Goal: Information Seeking & Learning: Learn about a topic

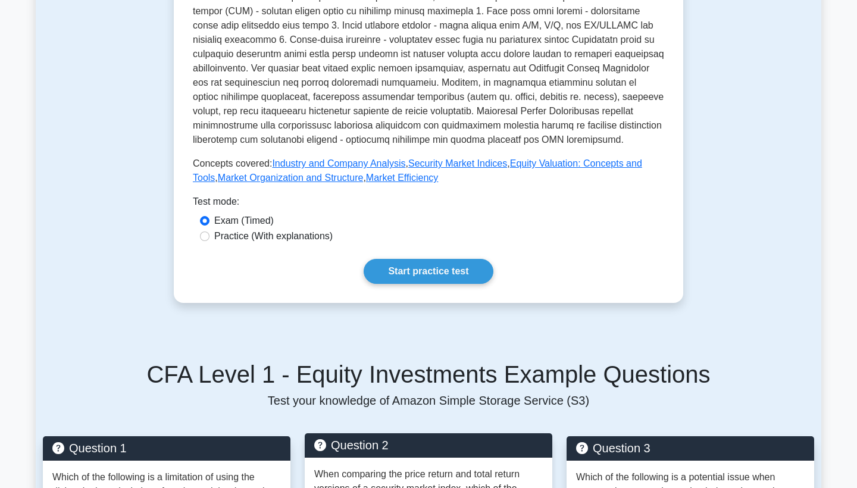
scroll to position [390, 0]
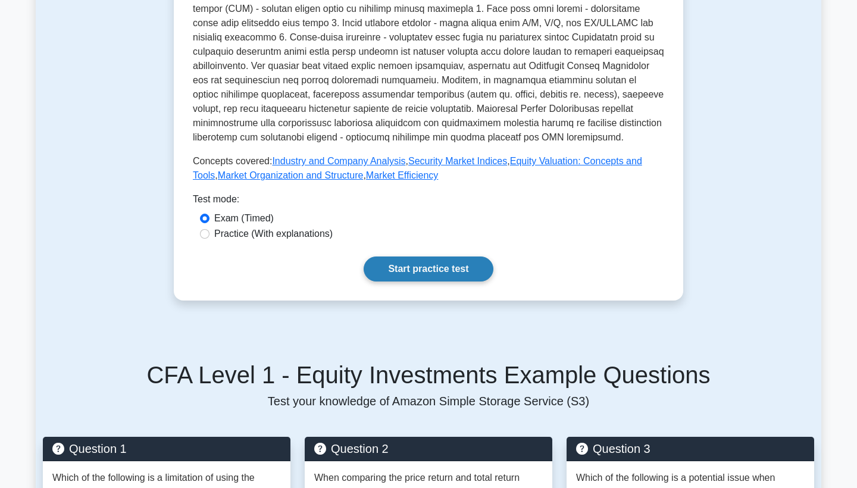
click at [413, 271] on link "Start practice test" at bounding box center [428, 268] width 129 height 25
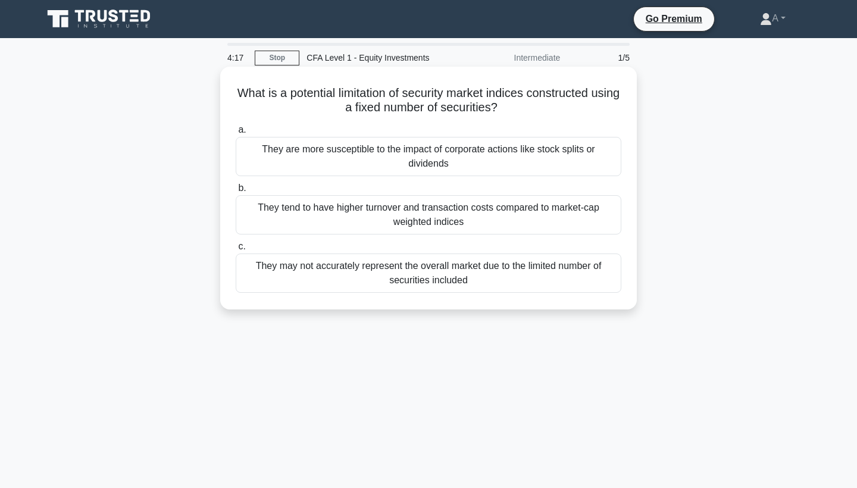
click at [362, 141] on div "They are more susceptible to the impact of corporate actions like stock splits …" at bounding box center [429, 156] width 386 height 39
click at [236, 134] on input "a. They are more susceptible to the impact of corporate actions like stock spli…" at bounding box center [236, 130] width 0 height 8
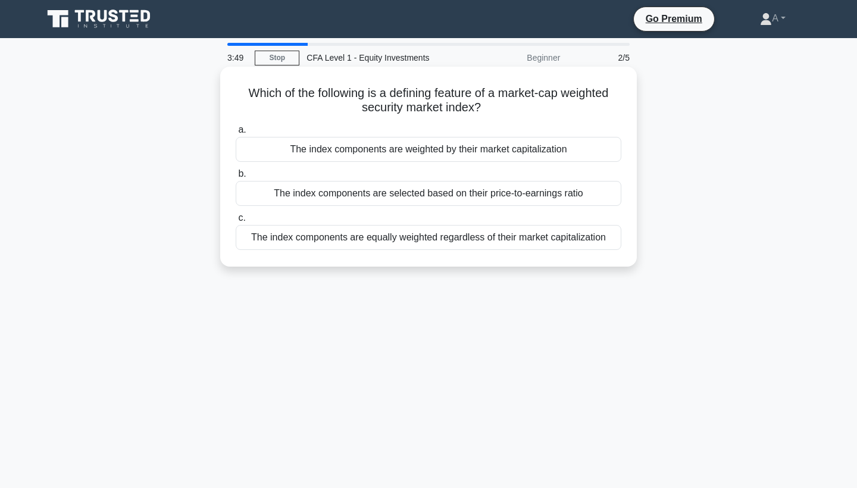
click at [369, 150] on div "The index components are weighted by their market capitalization" at bounding box center [429, 149] width 386 height 25
click at [236, 134] on input "a. The index components are weighted by their market capitalization" at bounding box center [236, 130] width 0 height 8
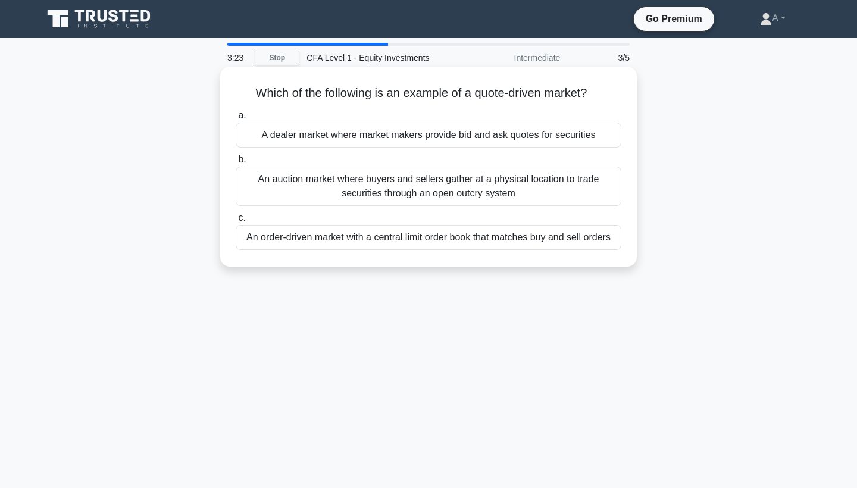
click at [323, 236] on div "An order-driven market with a central limit order book that matches buy and sel…" at bounding box center [429, 237] width 386 height 25
click at [236, 222] on input "c. An order-driven market with a central limit order book that matches buy and …" at bounding box center [236, 218] width 0 height 8
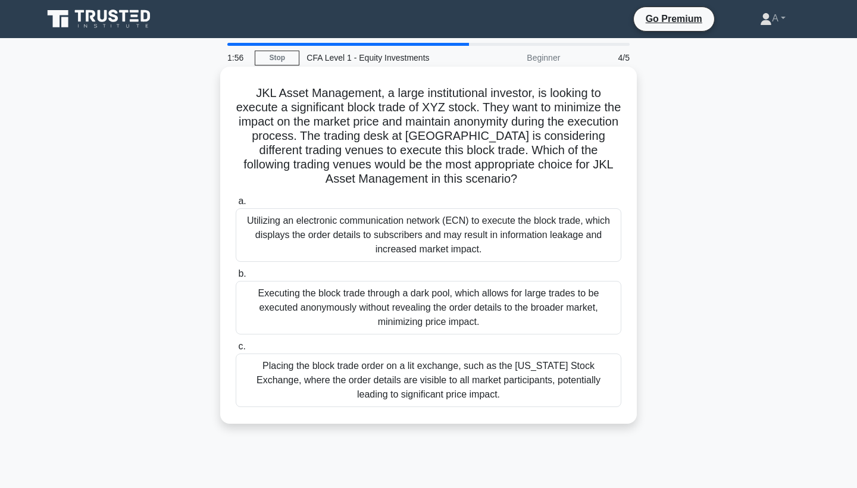
click at [437, 319] on div "Executing the block trade through a dark pool, which allows for large trades to…" at bounding box center [429, 308] width 386 height 54
click at [236, 278] on input "b. Executing the block trade through a dark pool, which allows for large trades…" at bounding box center [236, 274] width 0 height 8
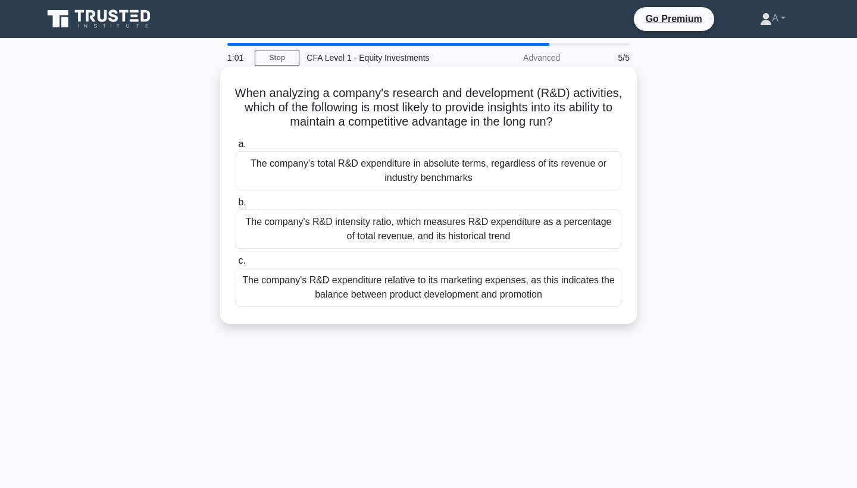
click at [502, 237] on div "The company's R&D intensity ratio, which measures R&D expenditure as a percenta…" at bounding box center [429, 228] width 386 height 39
click at [236, 206] on input "b. The company's R&D intensity ratio, which measures R&D expenditure as a perce…" at bounding box center [236, 203] width 0 height 8
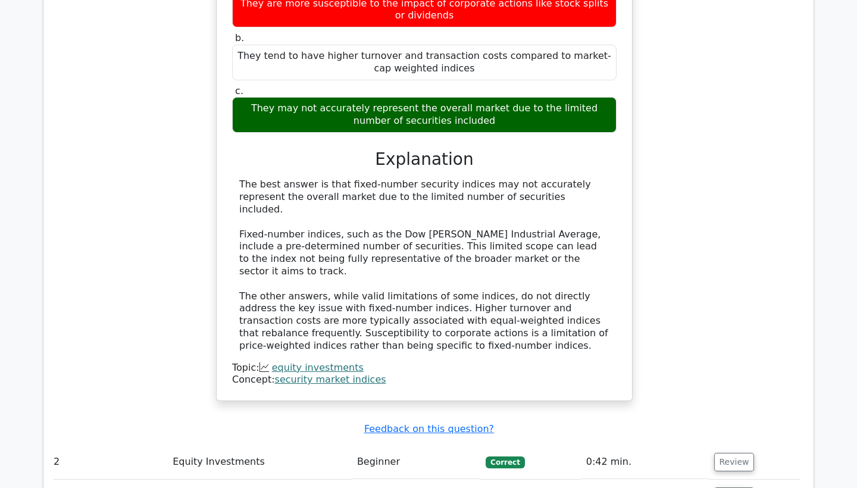
scroll to position [1152, 0]
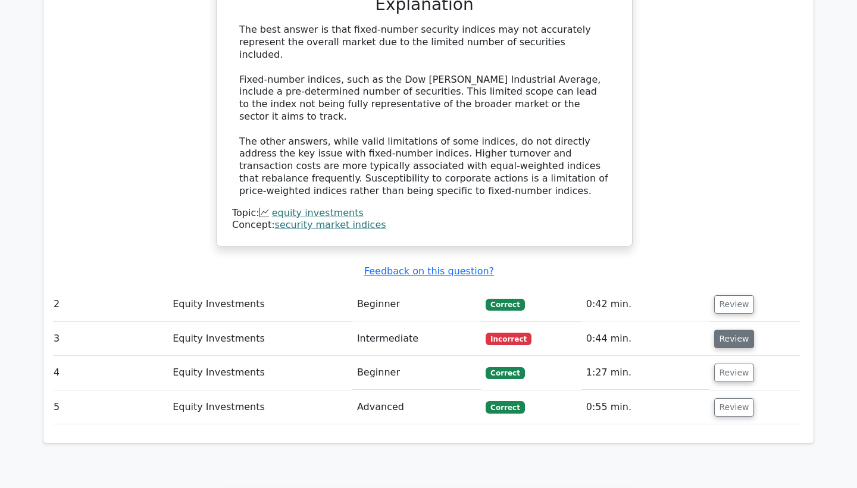
click at [725, 330] on button "Review" at bounding box center [734, 339] width 40 height 18
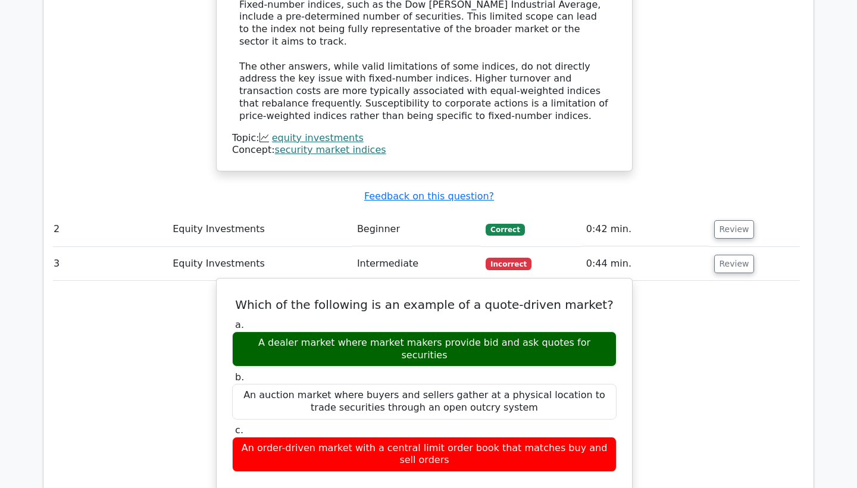
scroll to position [1225, 0]
